Goal: Find specific page/section: Find specific page/section

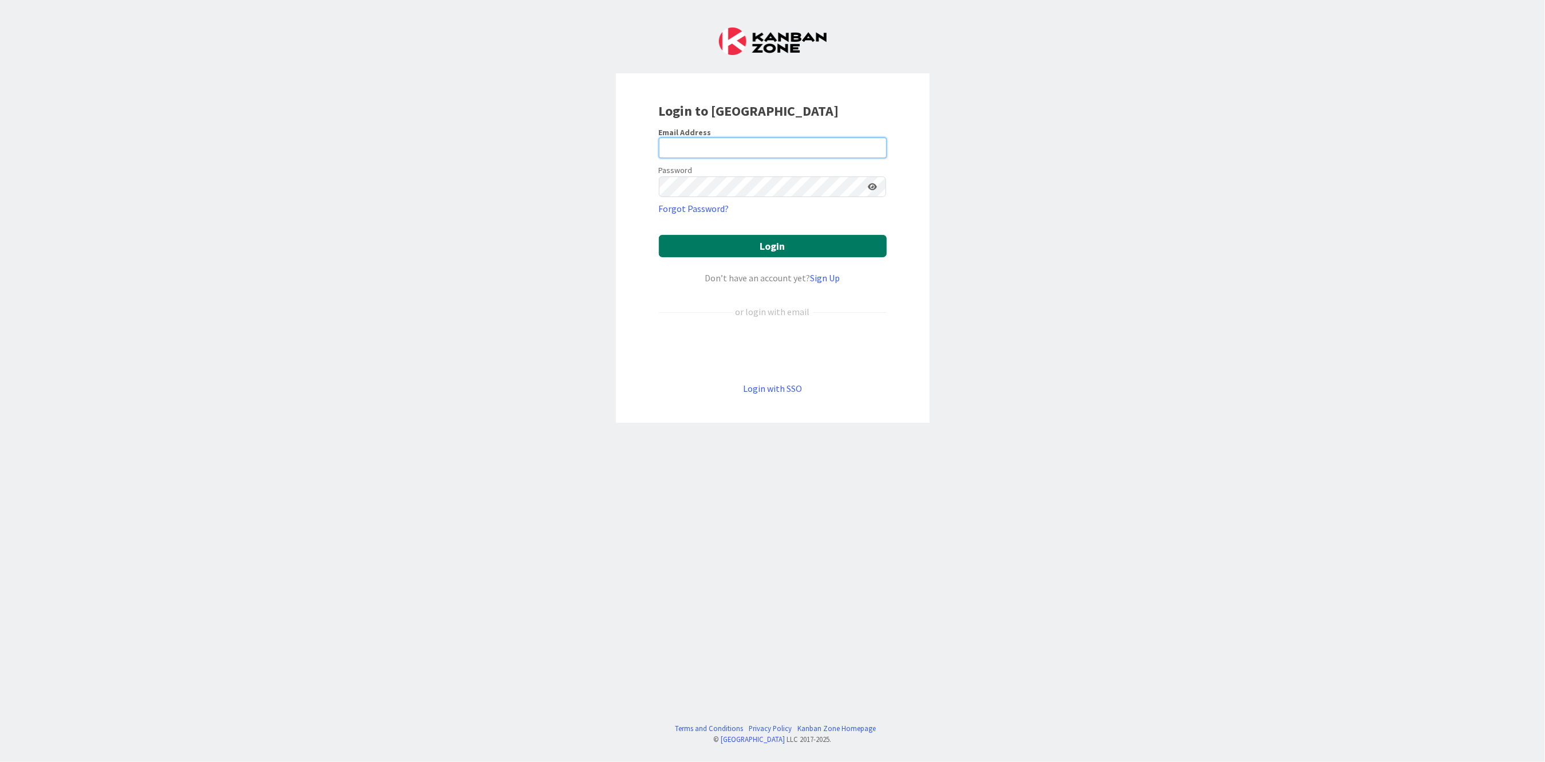
type input "[PERSON_NAME][EMAIL_ADDRESS][PERSON_NAME][DOMAIN_NAME][US_STATE]"
click at [746, 243] on button "Login" at bounding box center [773, 246] width 228 height 22
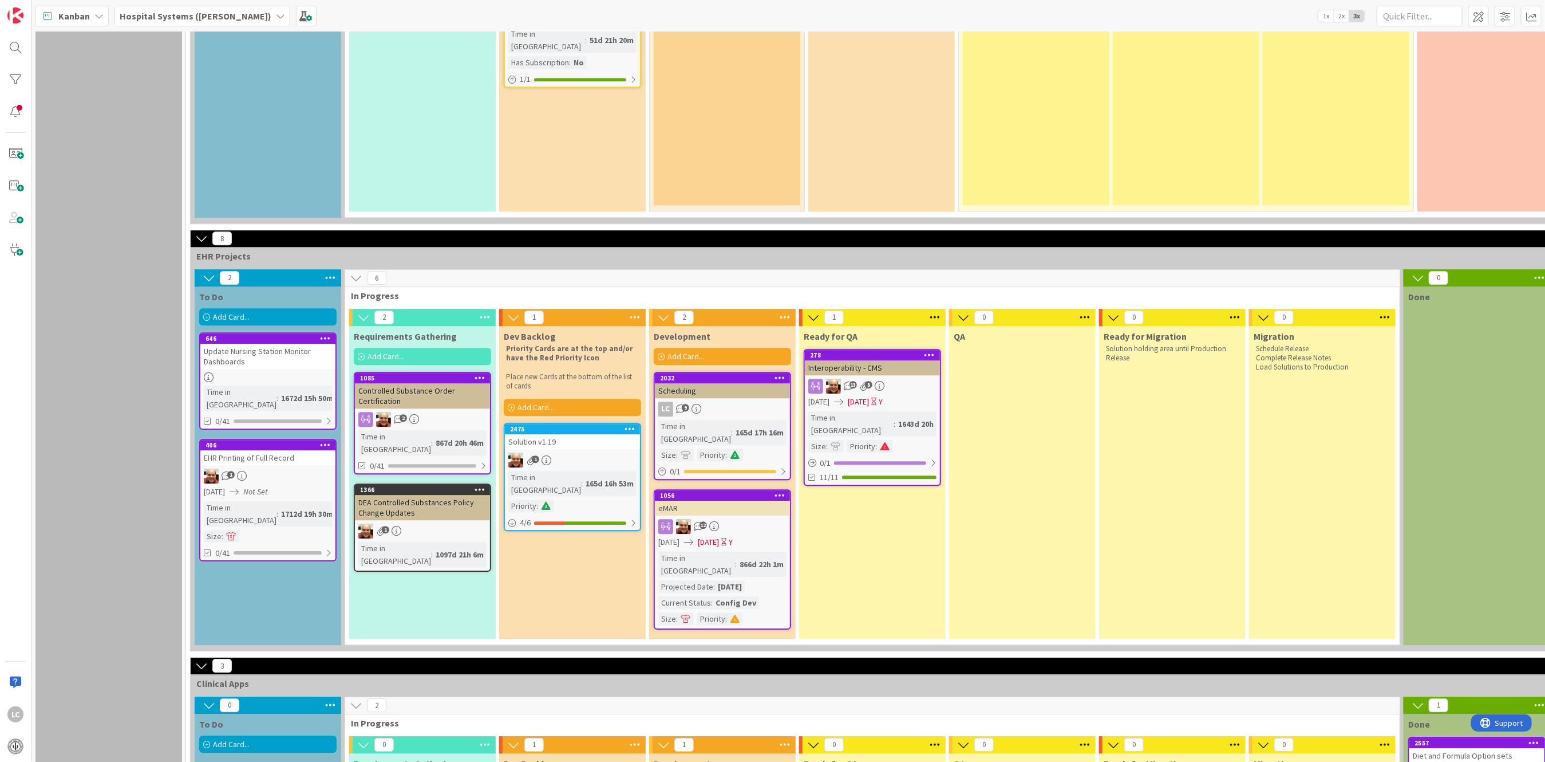
scroll to position [2463, 0]
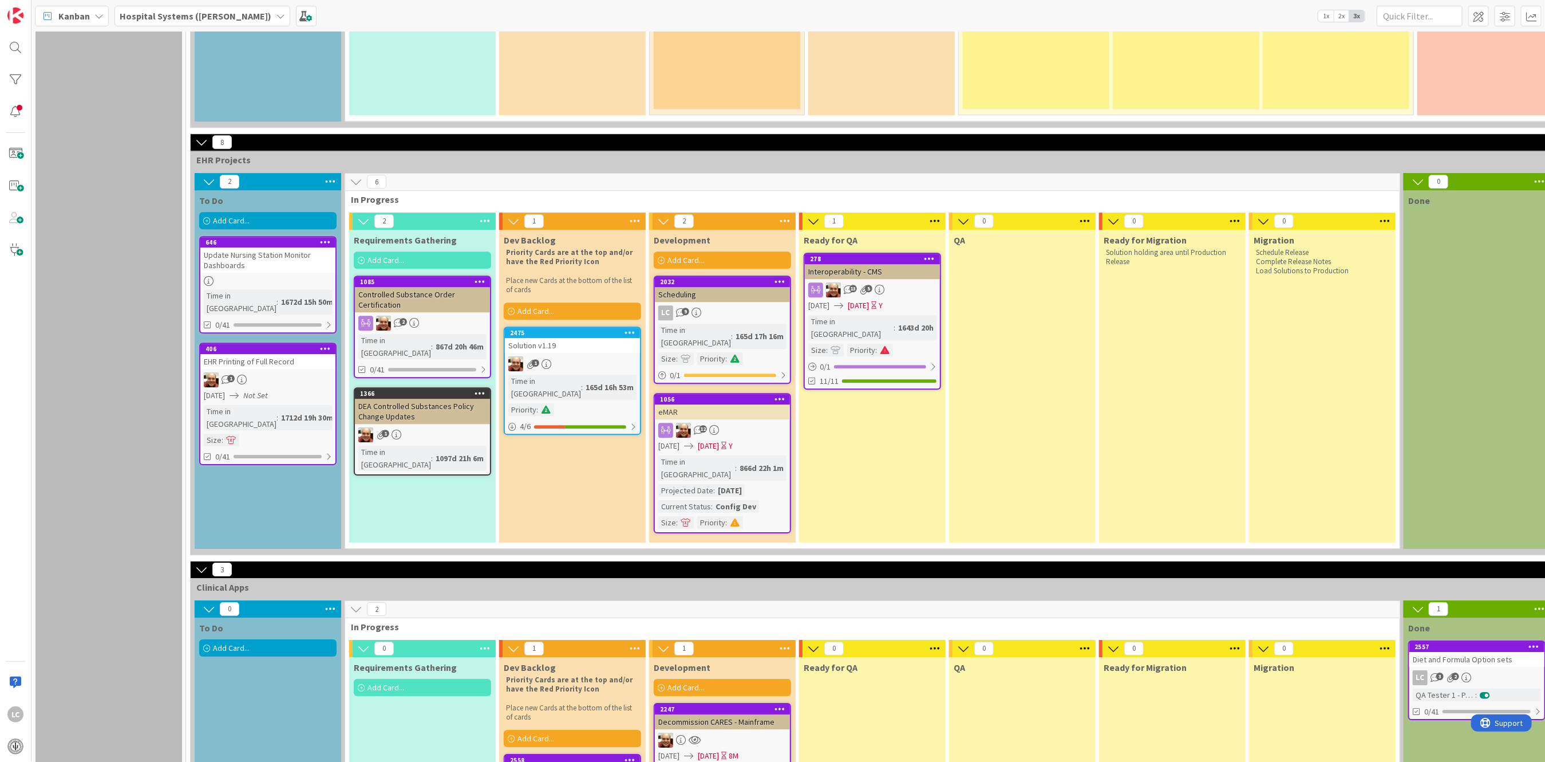
click at [601, 761] on div "EHR Degrees/Credentials" at bounding box center [572, 772] width 135 height 15
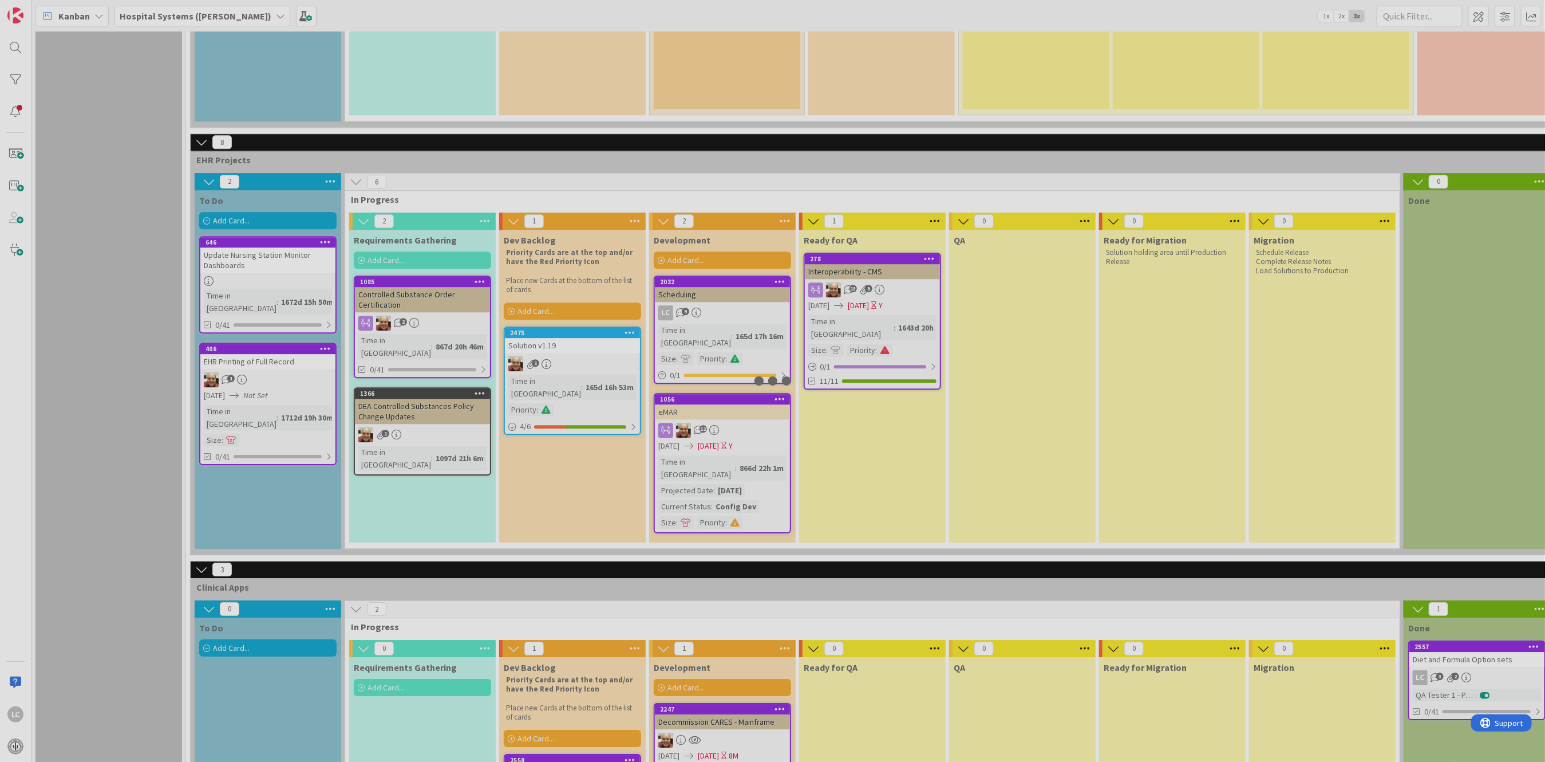
click at [601, 650] on div at bounding box center [772, 381] width 1545 height 762
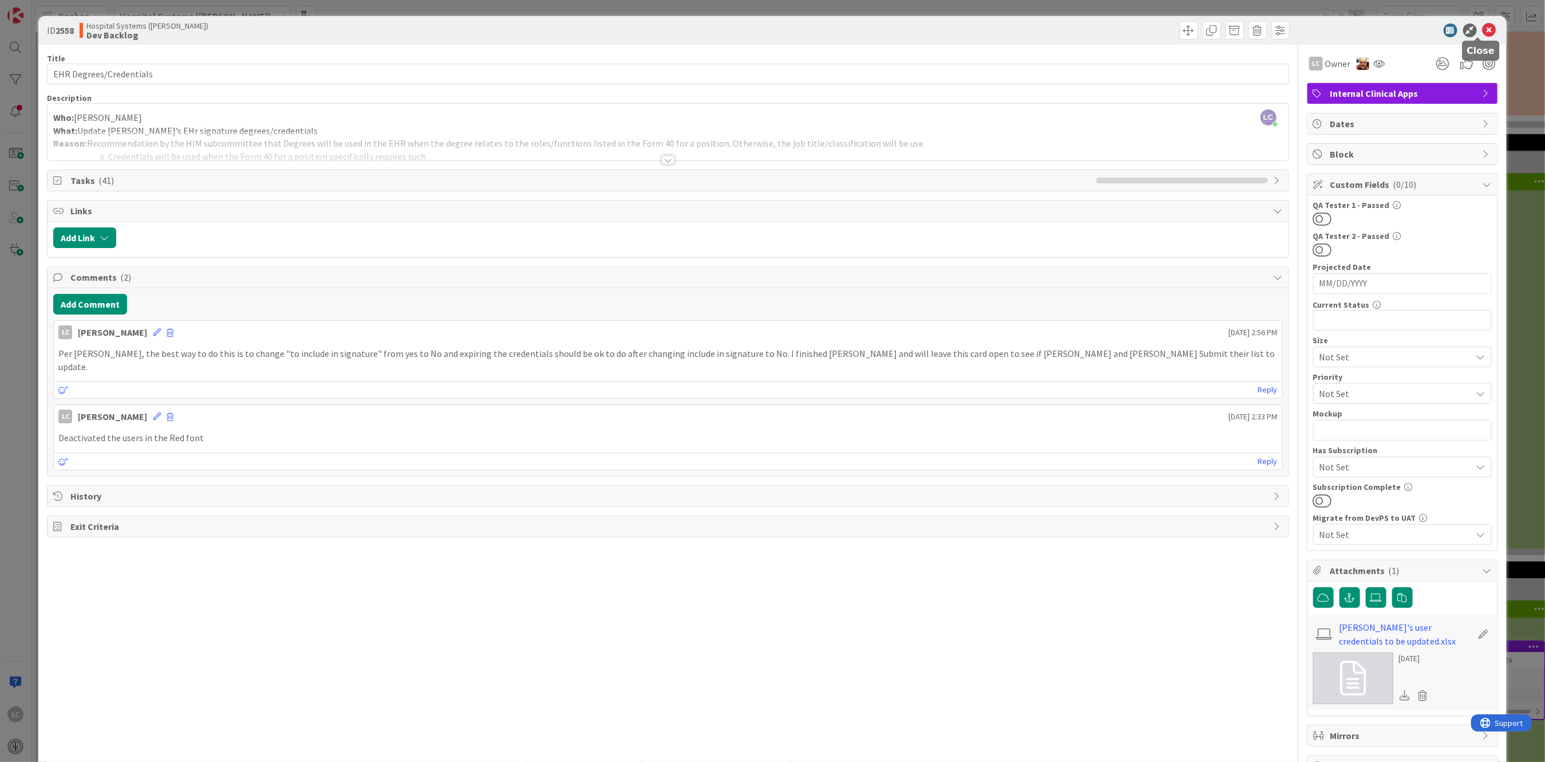
click at [1483, 26] on icon at bounding box center [1490, 30] width 14 height 14
